Goal: Find specific page/section: Find specific page/section

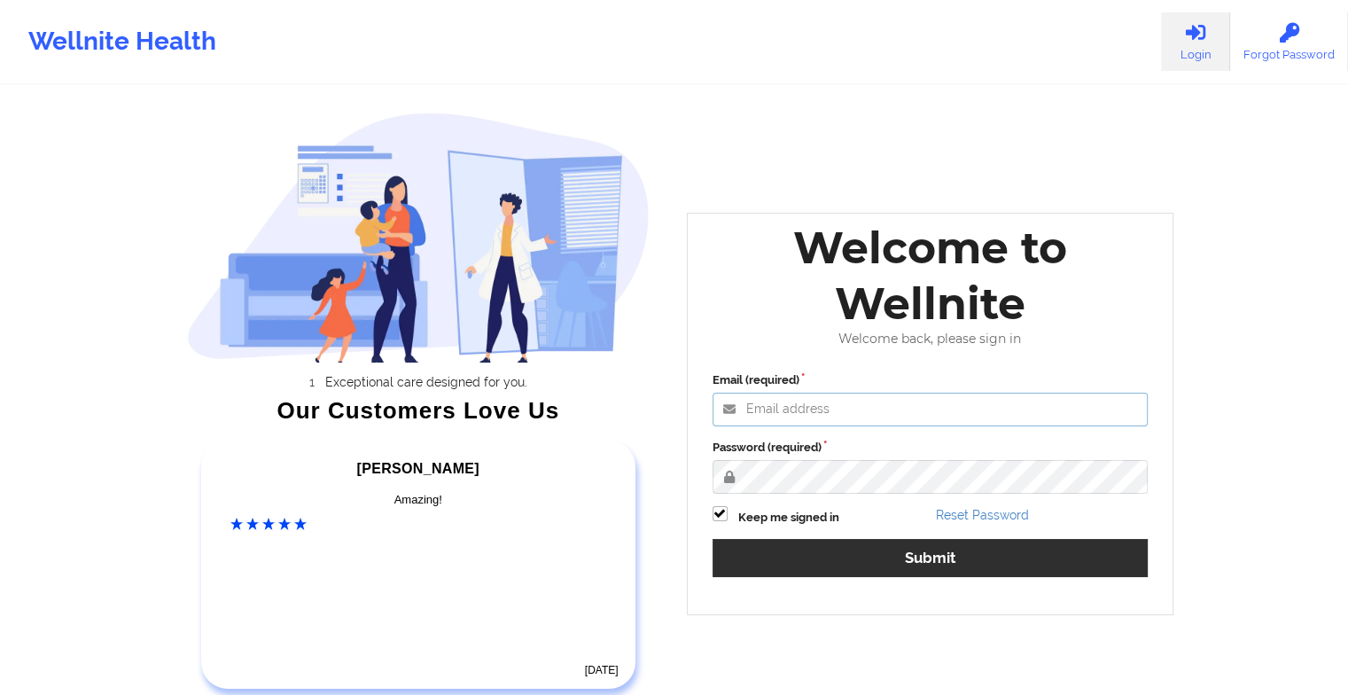
type input "[EMAIL_ADDRESS][DOMAIN_NAME]"
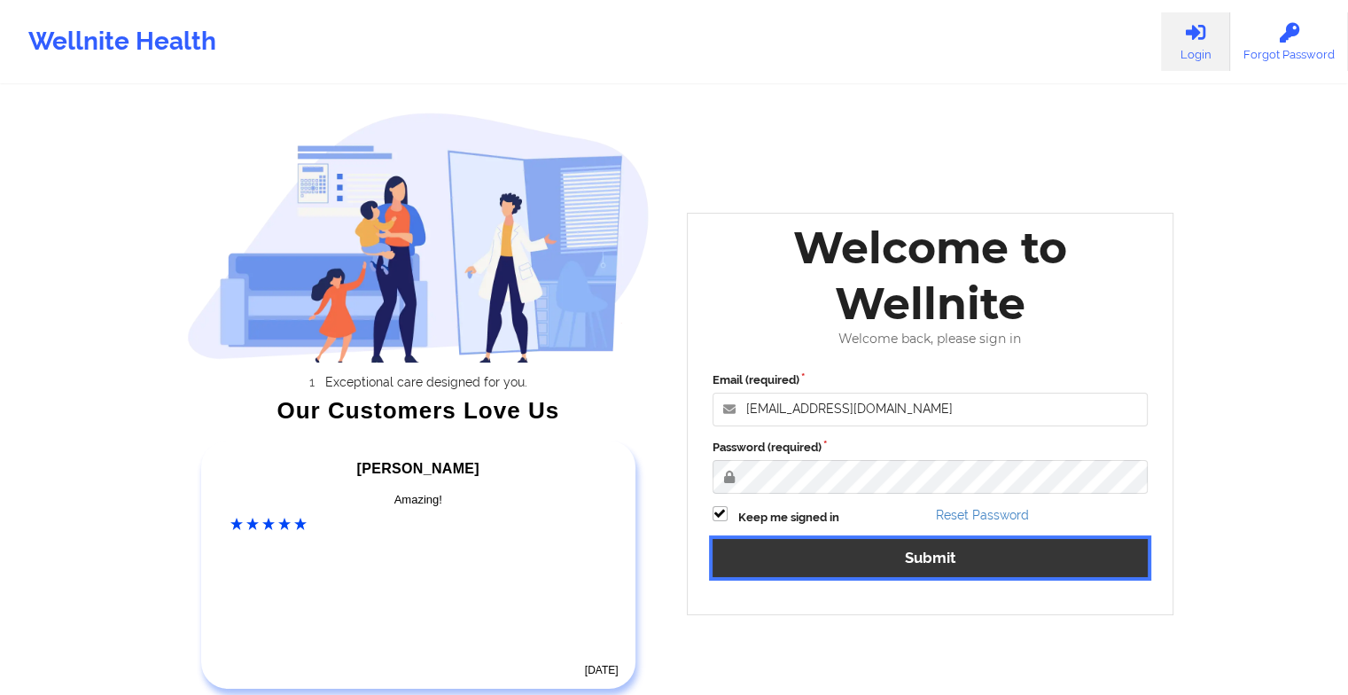
click at [825, 564] on button "Submit" at bounding box center [931, 558] width 436 height 38
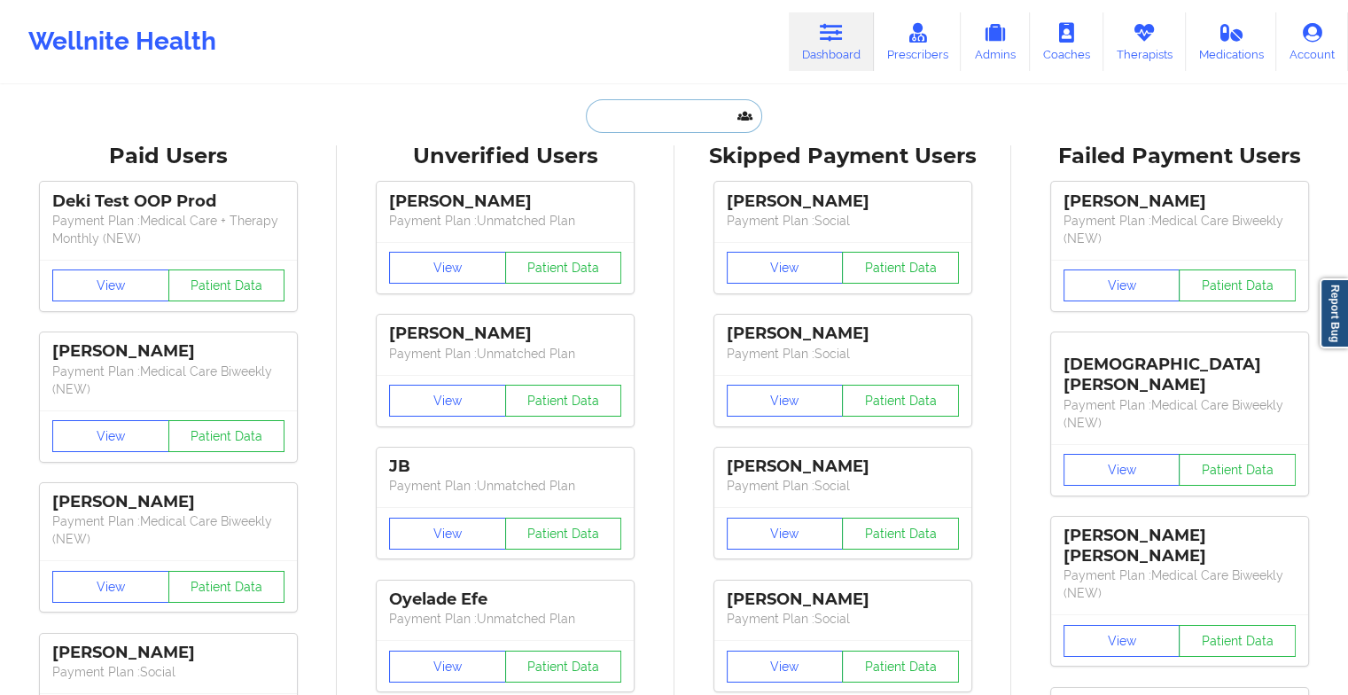
click at [622, 105] on input "text" at bounding box center [674, 116] width 176 height 34
type input "a"
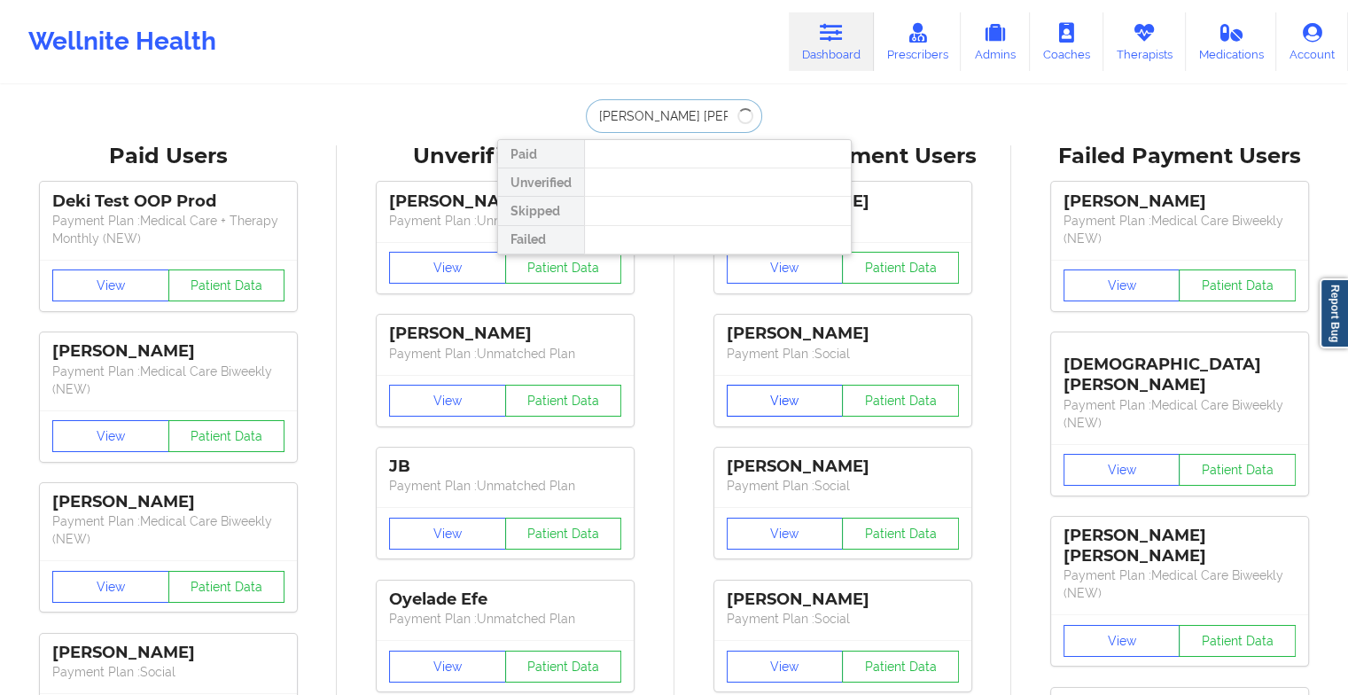
type input "[PERSON_NAME]"
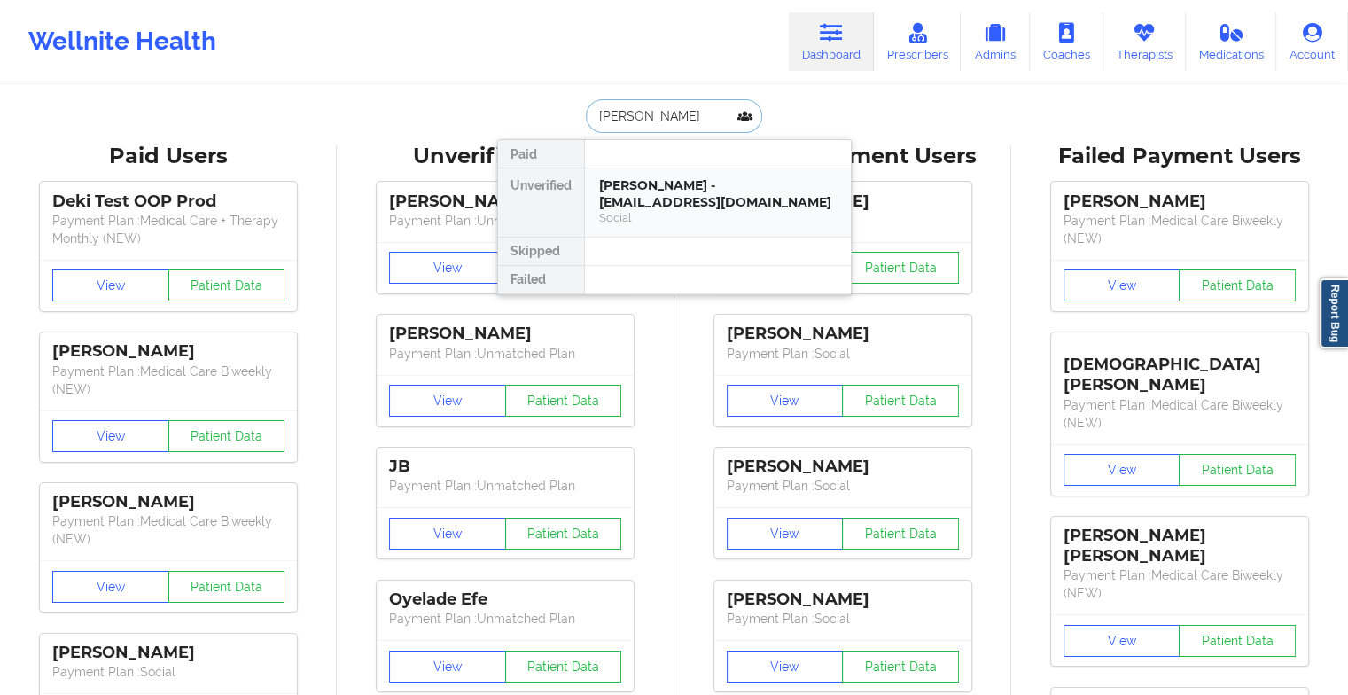
click at [660, 188] on div "[PERSON_NAME] - [EMAIL_ADDRESS][DOMAIN_NAME]" at bounding box center [718, 193] width 238 height 33
